Goal: Find specific page/section: Find specific page/section

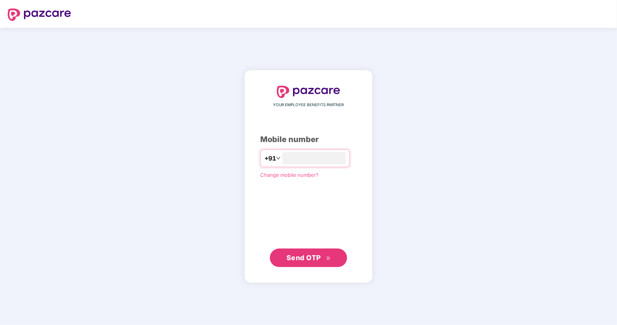
type input "**********"
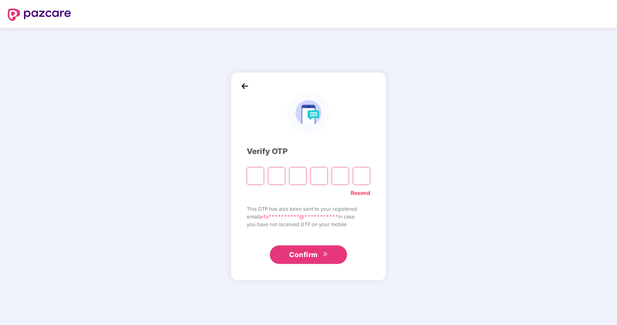
type input "*"
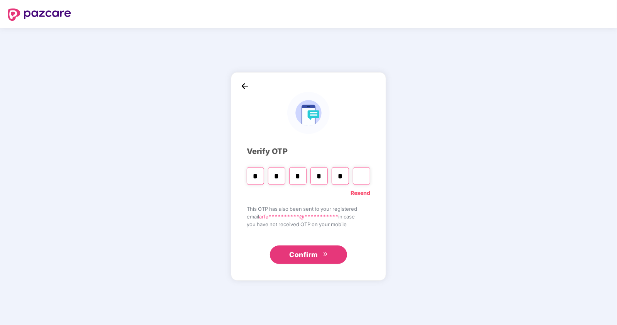
type input "*"
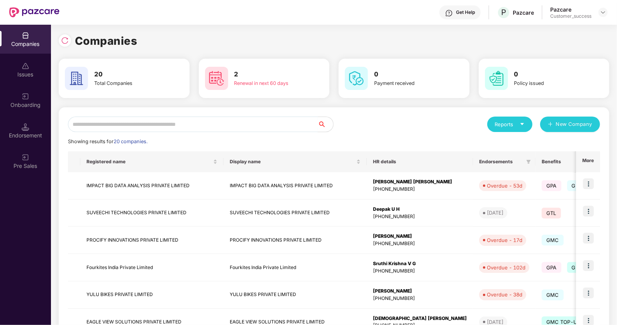
click at [206, 128] on input "text" at bounding box center [193, 124] width 250 height 15
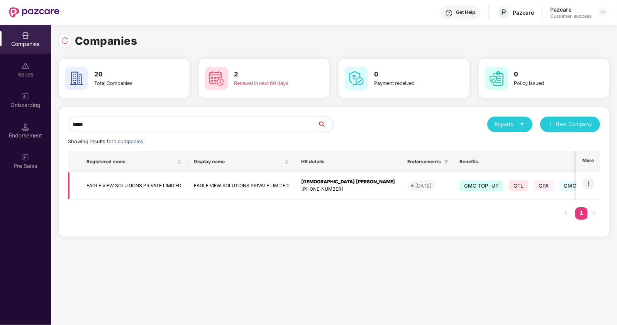
type input "*****"
click at [589, 182] on img at bounding box center [588, 183] width 11 height 11
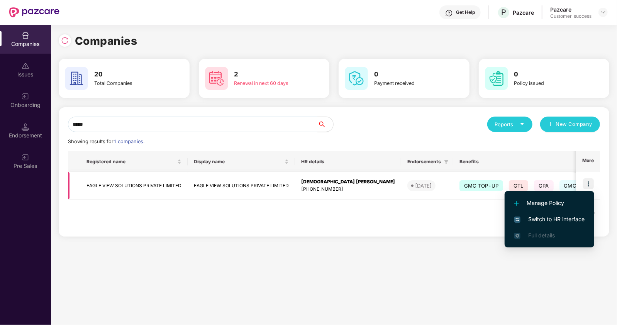
click at [147, 183] on td "EAGLE VIEW SOLUTIONS PRIVATE LIMITED" at bounding box center [133, 185] width 107 height 27
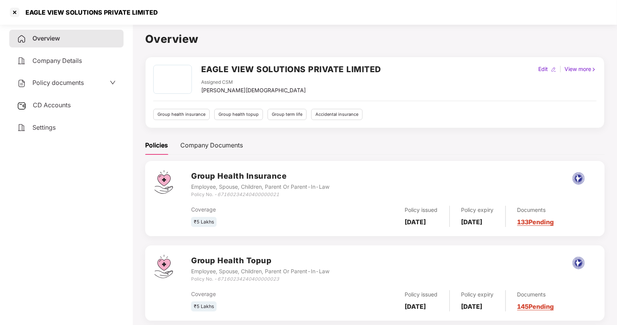
click at [71, 83] on span "Policy documents" at bounding box center [57, 83] width 51 height 8
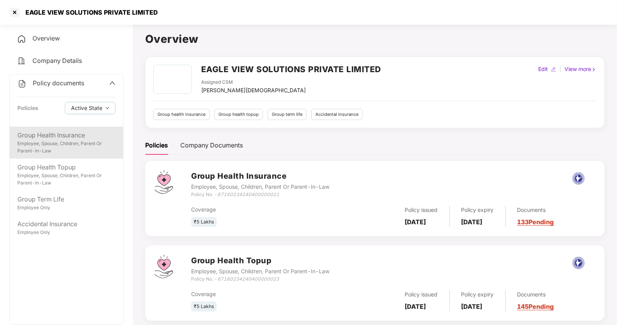
click at [68, 138] on div "Group Health Insurance" at bounding box center [66, 135] width 98 height 10
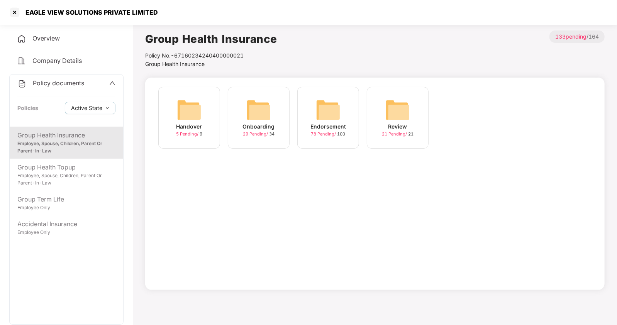
click at [322, 113] on img at bounding box center [328, 110] width 25 height 25
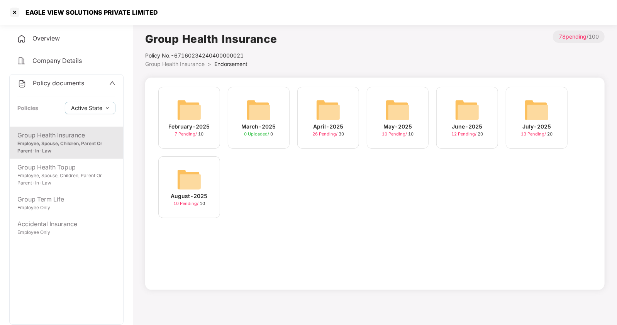
click at [537, 112] on img at bounding box center [536, 110] width 25 height 25
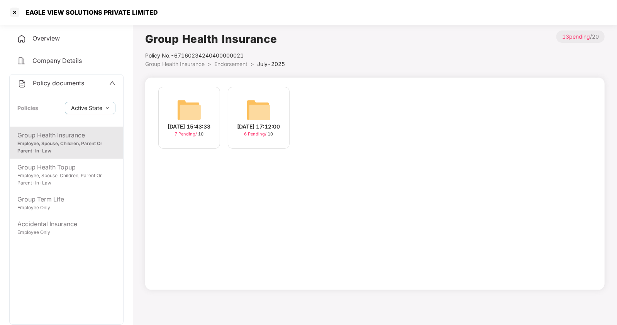
click at [254, 116] on img at bounding box center [258, 110] width 25 height 25
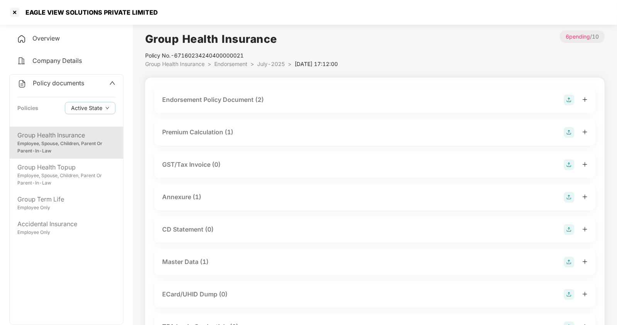
click at [187, 259] on div "Master Data (1)" at bounding box center [185, 262] width 46 height 10
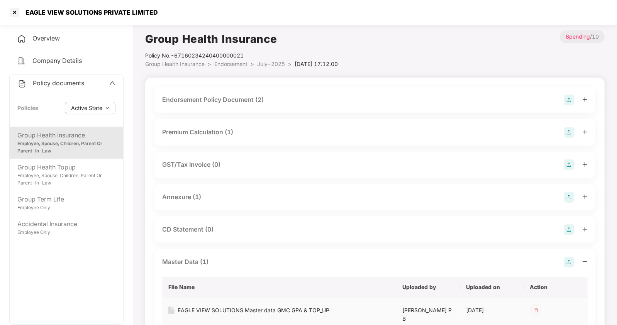
click at [215, 306] on div "EAGLE VIEW SOLUTIONS Master data GMC GPA & TOP_UP" at bounding box center [253, 310] width 152 height 8
click at [87, 211] on div "Employee Only" at bounding box center [66, 207] width 98 height 7
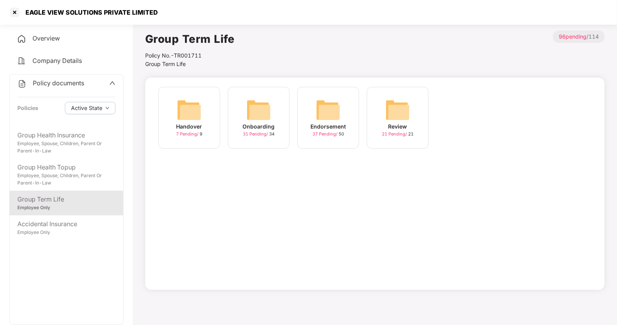
click at [332, 118] on img at bounding box center [328, 110] width 25 height 25
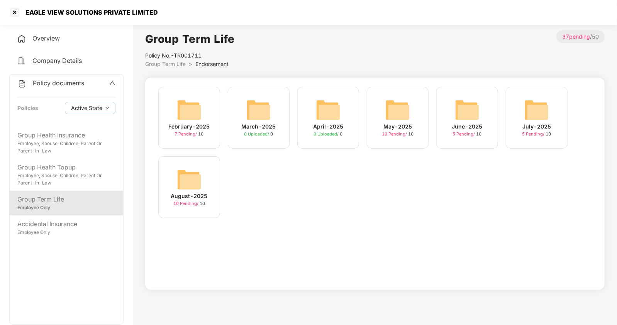
click at [534, 119] on img at bounding box center [536, 110] width 25 height 25
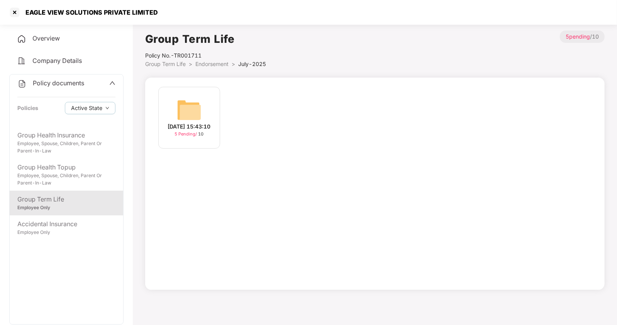
click at [183, 125] on div "[DATE] 15:43:10" at bounding box center [189, 126] width 43 height 8
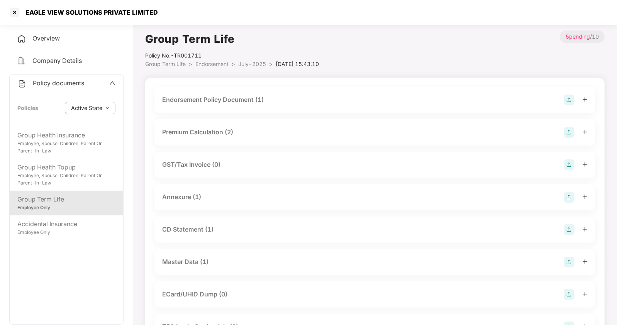
click at [178, 257] on div "Master Data (1)" at bounding box center [185, 262] width 46 height 10
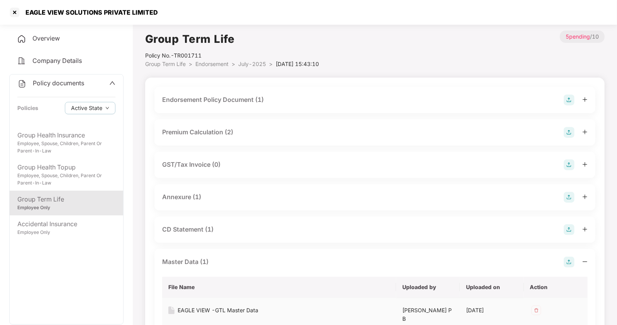
click at [205, 309] on div "EAGLE VIEW -GTL Master Data" at bounding box center [217, 310] width 81 height 8
click at [15, 12] on div at bounding box center [14, 12] width 12 height 12
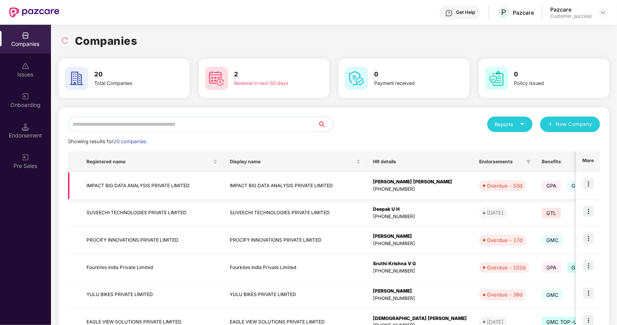
click at [590, 183] on img at bounding box center [588, 183] width 11 height 11
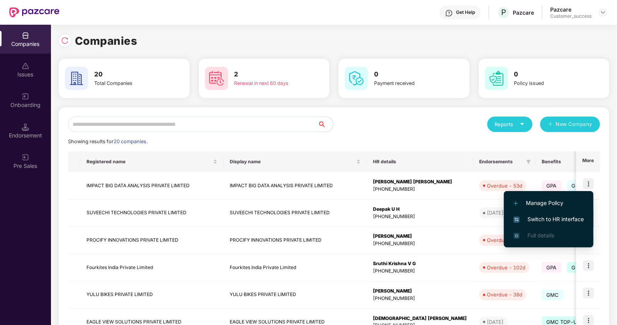
click at [546, 219] on span "Switch to HR interface" at bounding box center [548, 219] width 70 height 8
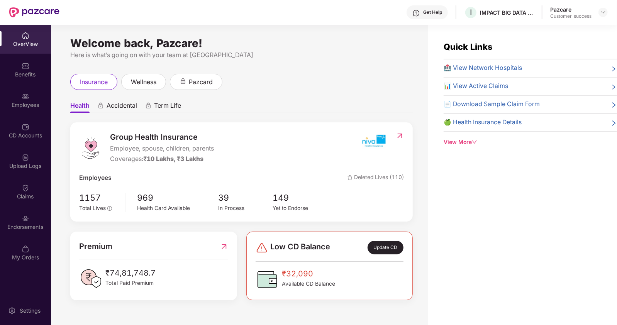
click at [19, 103] on div "Employees" at bounding box center [25, 105] width 51 height 8
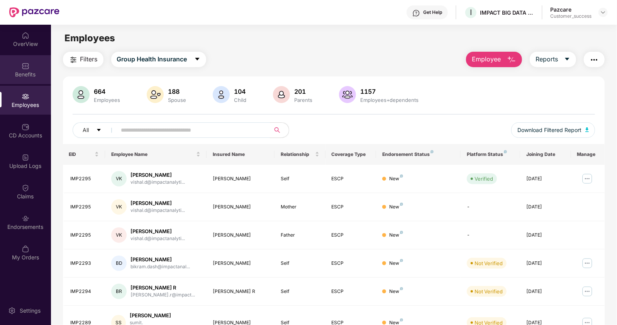
click at [34, 76] on div "Benefits" at bounding box center [25, 75] width 51 height 8
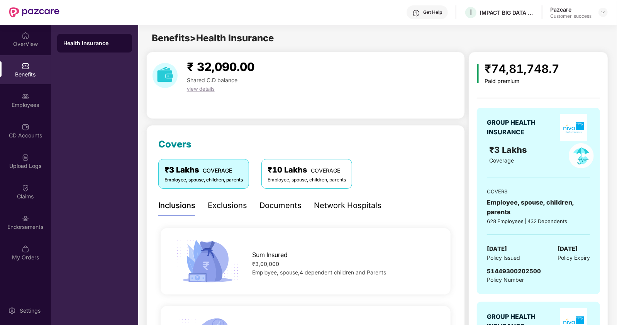
click at [284, 203] on div "Documents" at bounding box center [280, 205] width 42 height 12
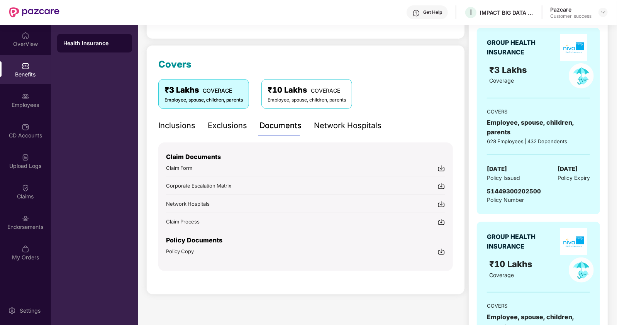
scroll to position [86, 0]
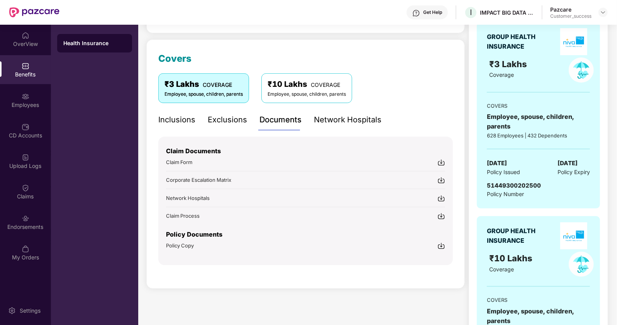
click at [186, 243] on span "Policy Copy" at bounding box center [180, 245] width 28 height 6
